Goal: Find specific page/section: Find specific page/section

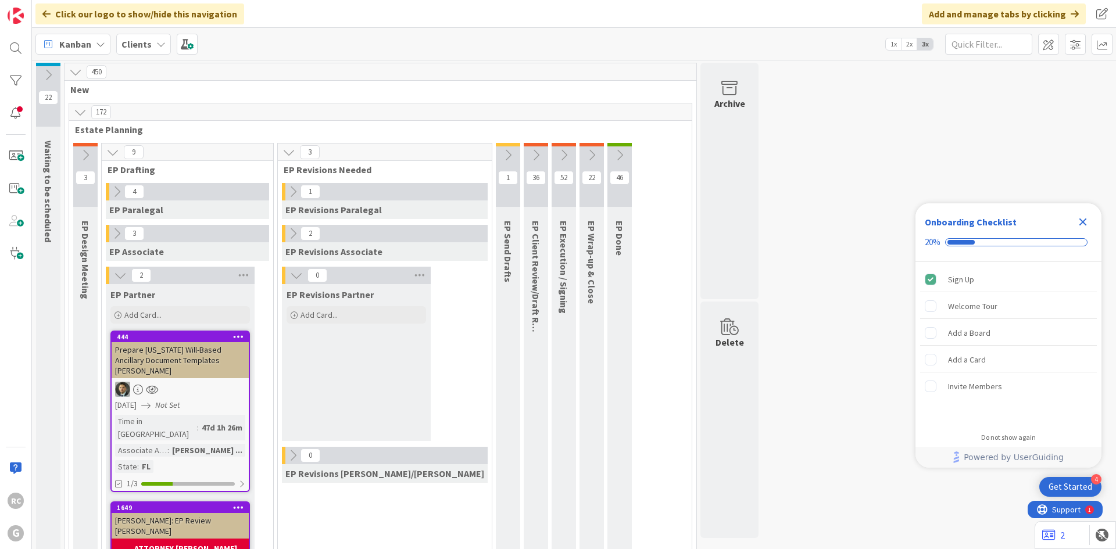
click at [142, 41] on b "Clients" at bounding box center [137, 44] width 30 height 12
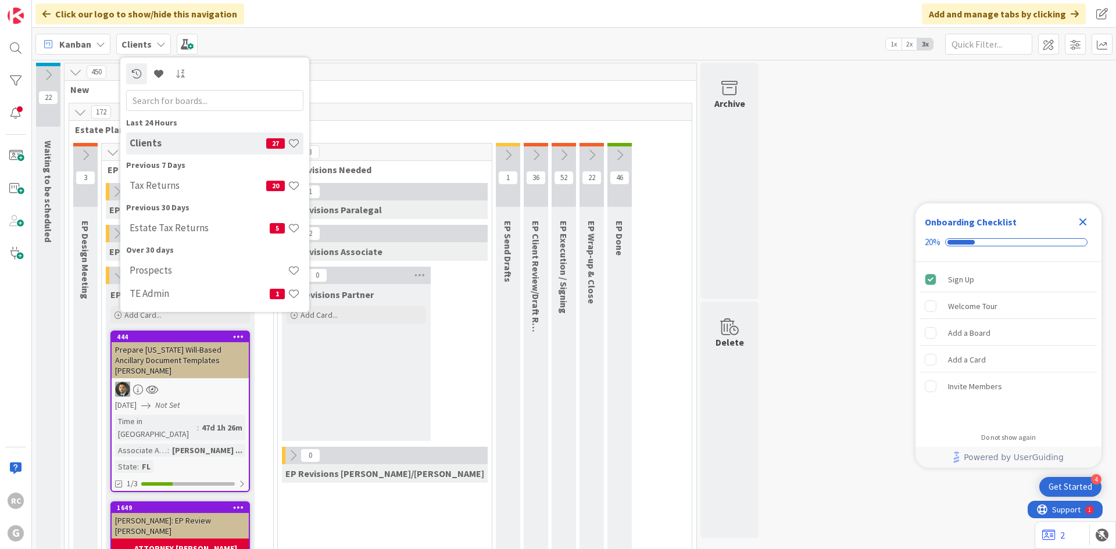
click at [146, 181] on h4 "Tax Returns" at bounding box center [198, 186] width 137 height 12
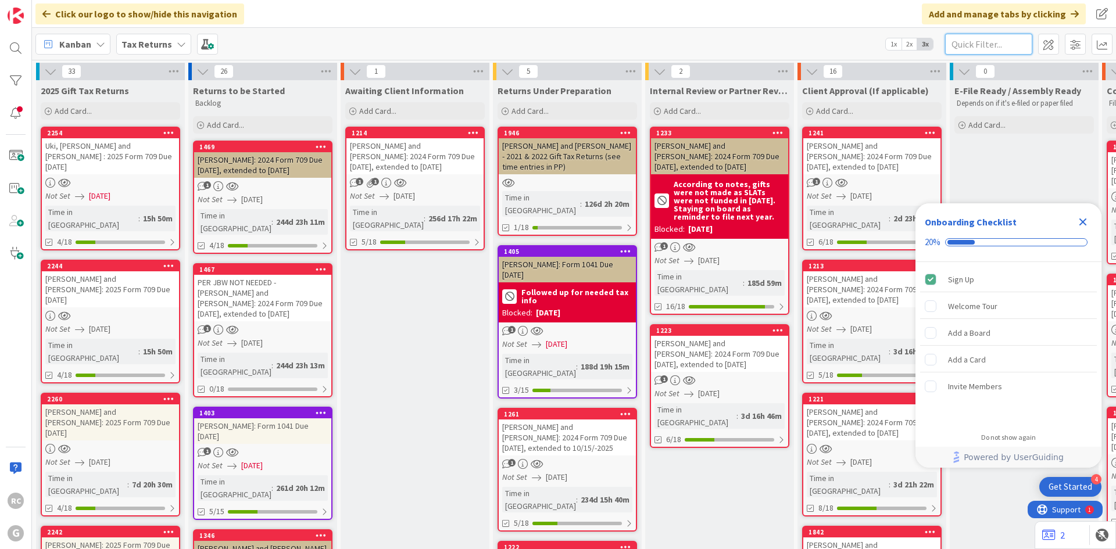
click at [961, 43] on input "text" at bounding box center [988, 44] width 87 height 21
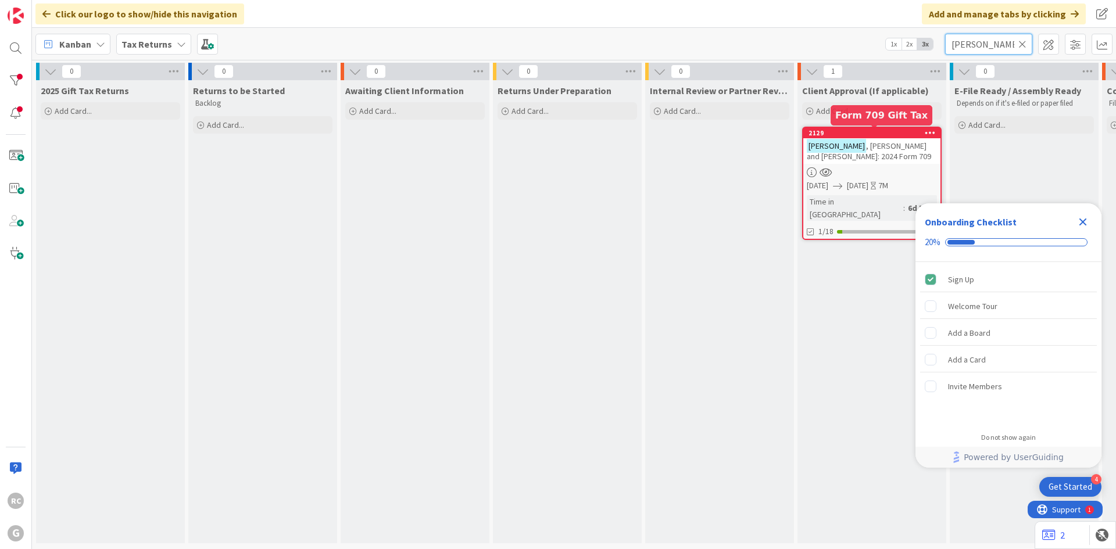
type input "[PERSON_NAME]"
click at [877, 138] on div "[PERSON_NAME] and [PERSON_NAME]: 2024 Form 709" at bounding box center [871, 151] width 137 height 26
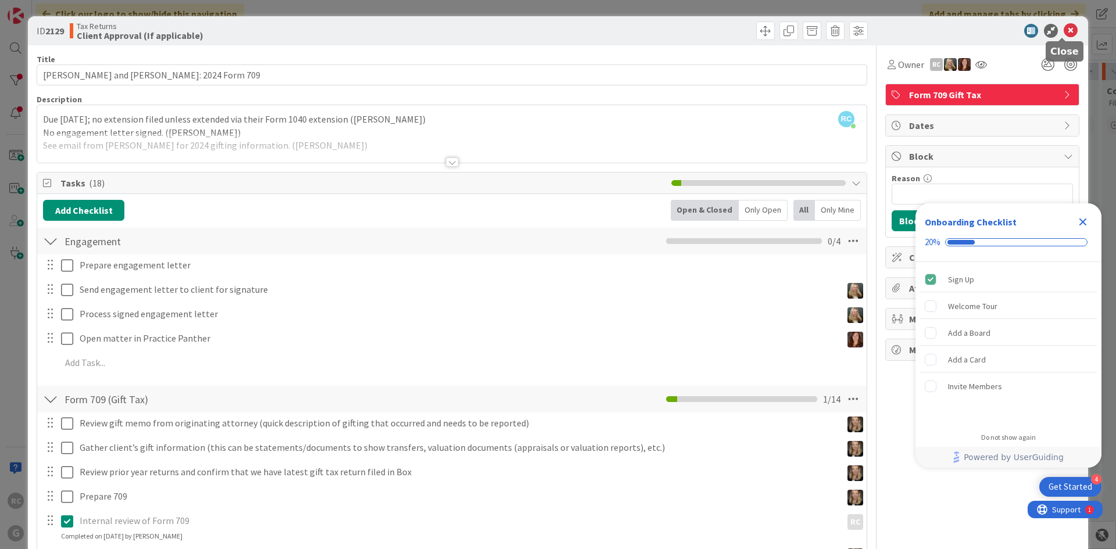
click at [1069, 33] on icon at bounding box center [1071, 31] width 14 height 14
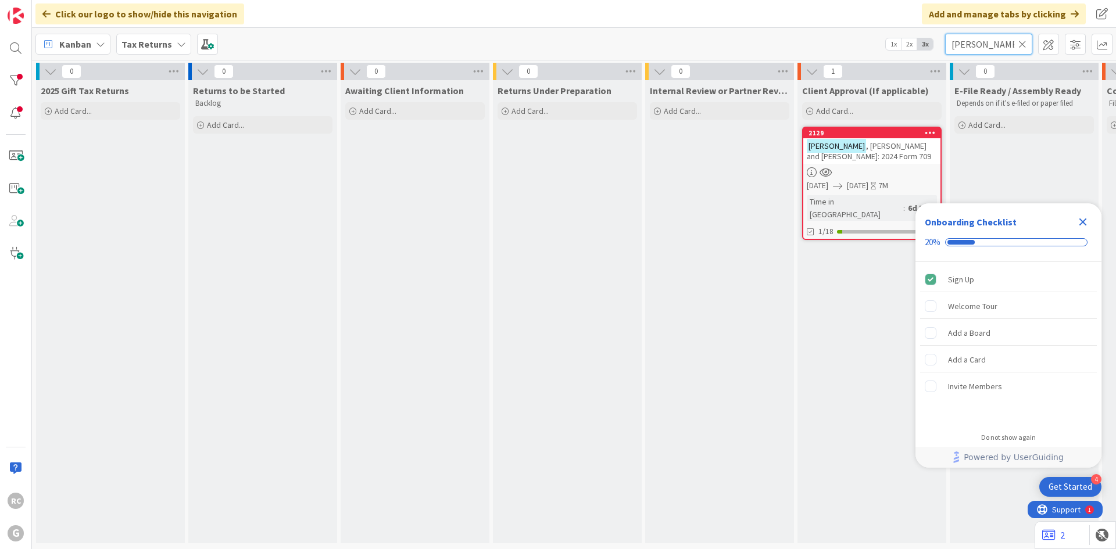
click at [1027, 41] on input "[PERSON_NAME]" at bounding box center [988, 44] width 87 height 21
click at [1020, 44] on icon at bounding box center [1023, 44] width 8 height 10
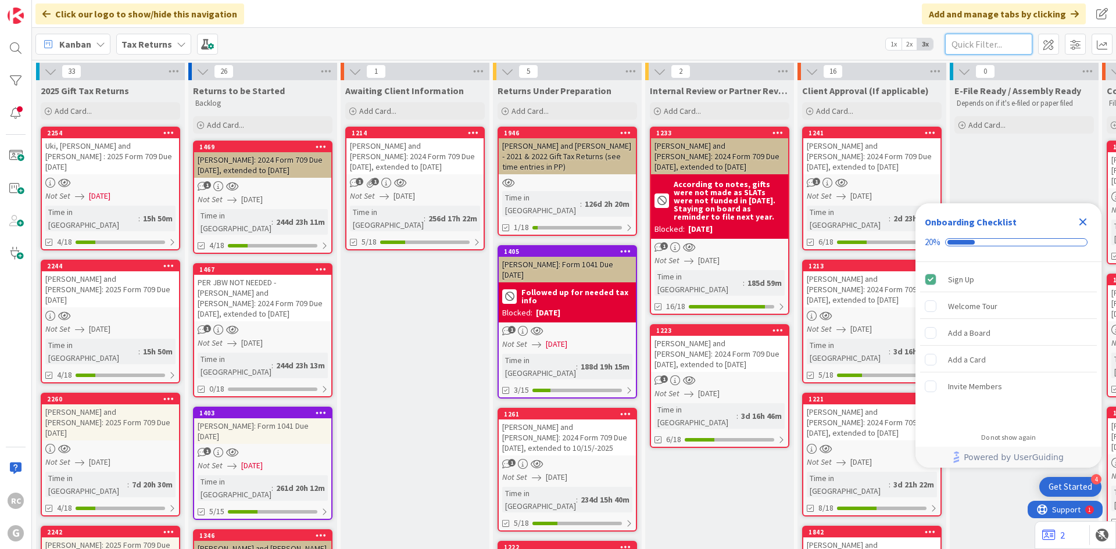
click at [994, 40] on input "text" at bounding box center [988, 44] width 87 height 21
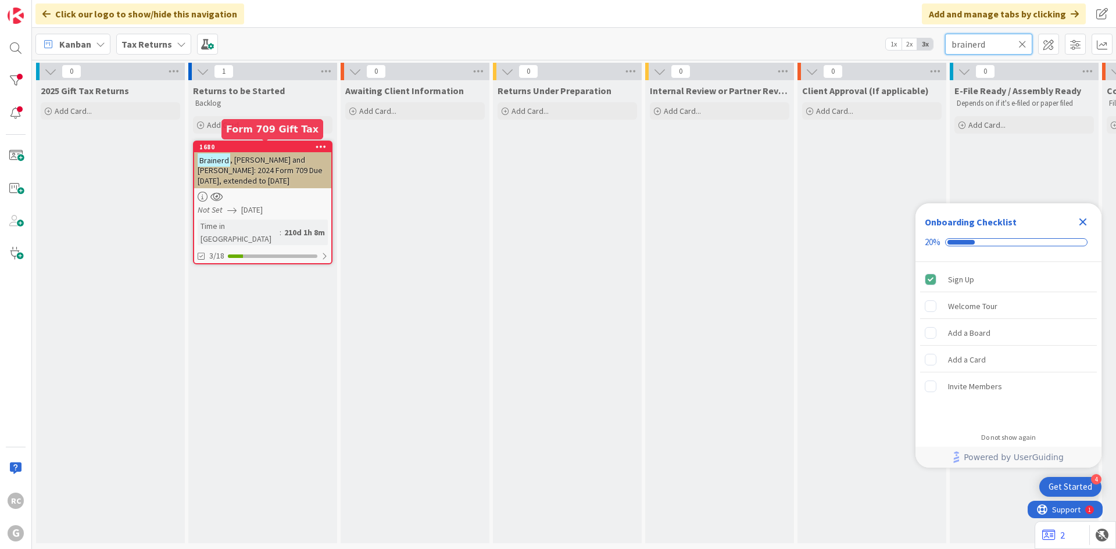
type input "brainerd"
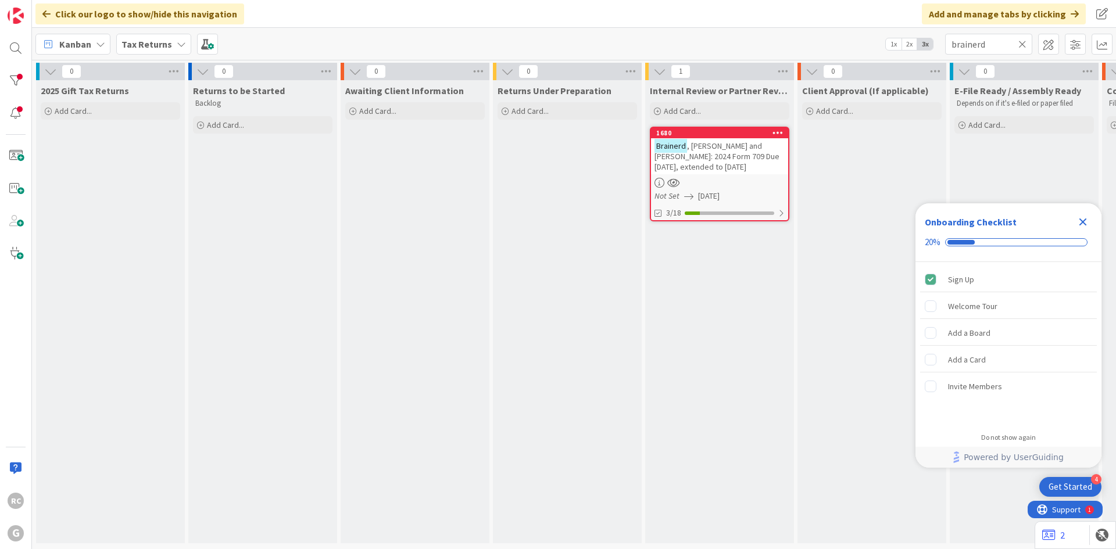
click at [1022, 42] on icon at bounding box center [1023, 44] width 8 height 10
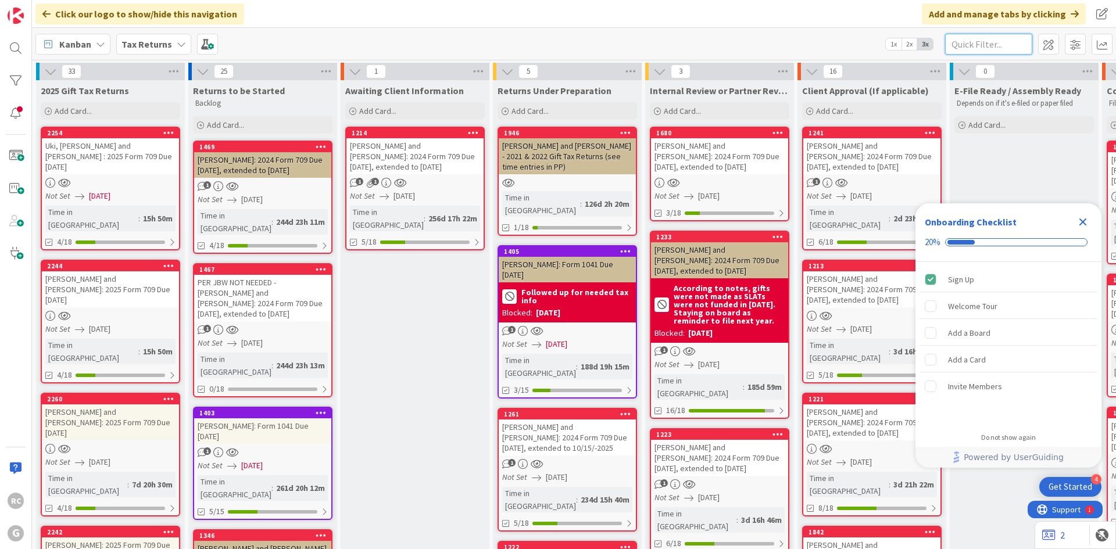
click at [967, 44] on input "text" at bounding box center [988, 44] width 87 height 21
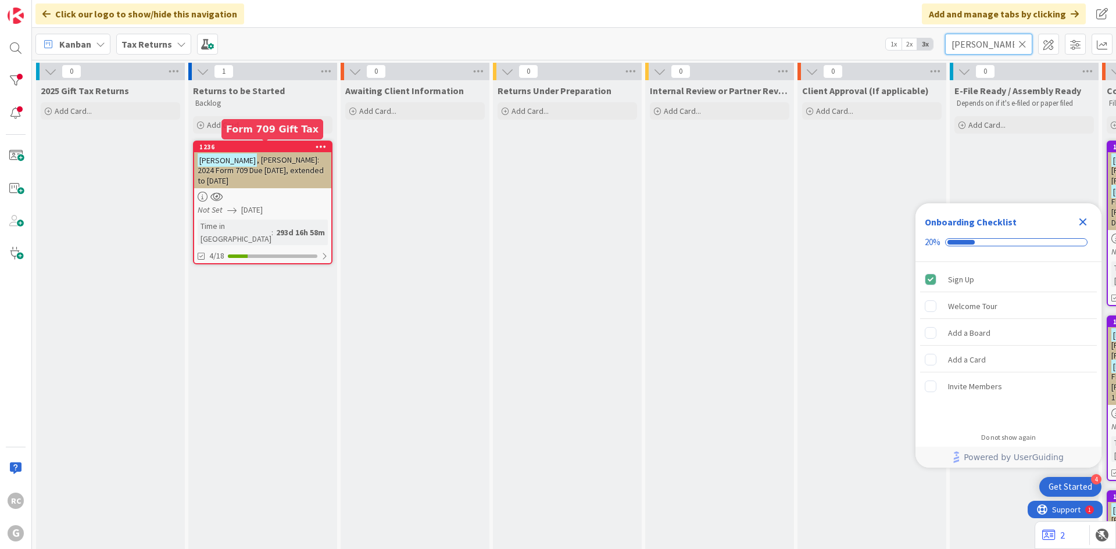
type input "[PERSON_NAME]"
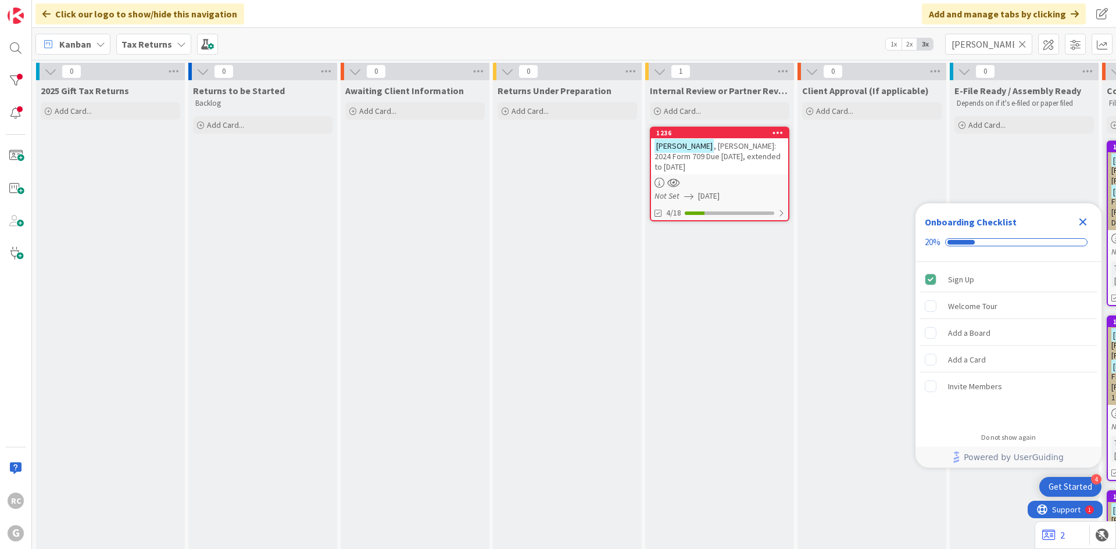
click at [1024, 45] on icon at bounding box center [1023, 44] width 8 height 10
